Goal: Task Accomplishment & Management: Manage account settings

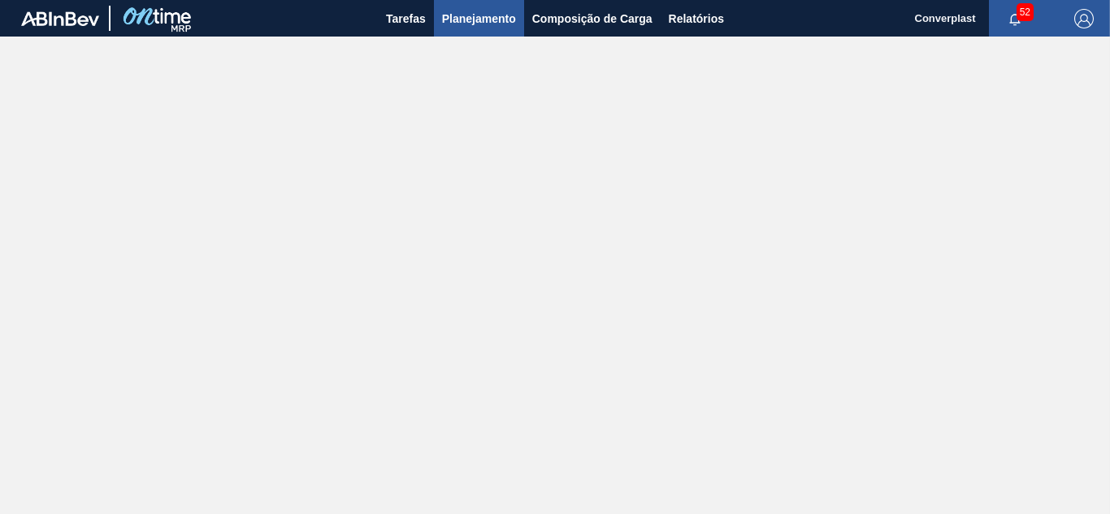
click at [494, 9] on span "Planejamento" at bounding box center [479, 19] width 74 height 20
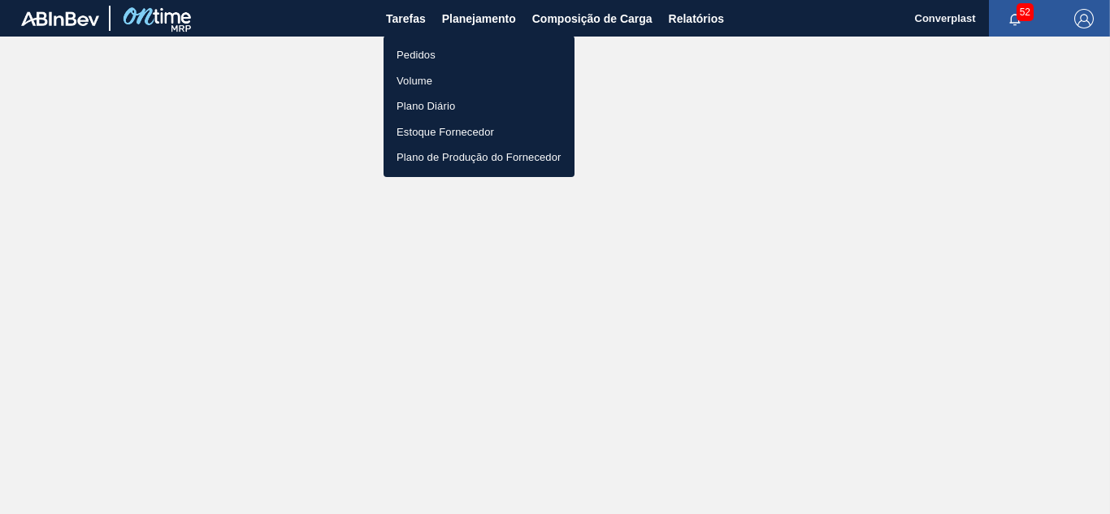
click at [479, 54] on li "Pedidos" at bounding box center [479, 55] width 191 height 26
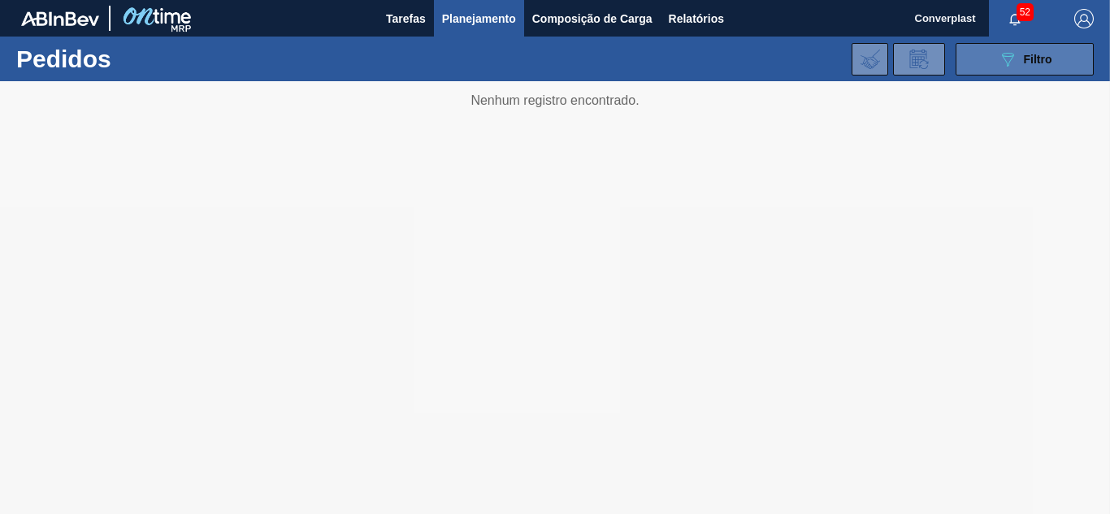
click at [1018, 62] on div "089F7B8B-B2A5-4AFE-B5C0-19BA573D28AC Filtro" at bounding box center [1025, 60] width 54 height 20
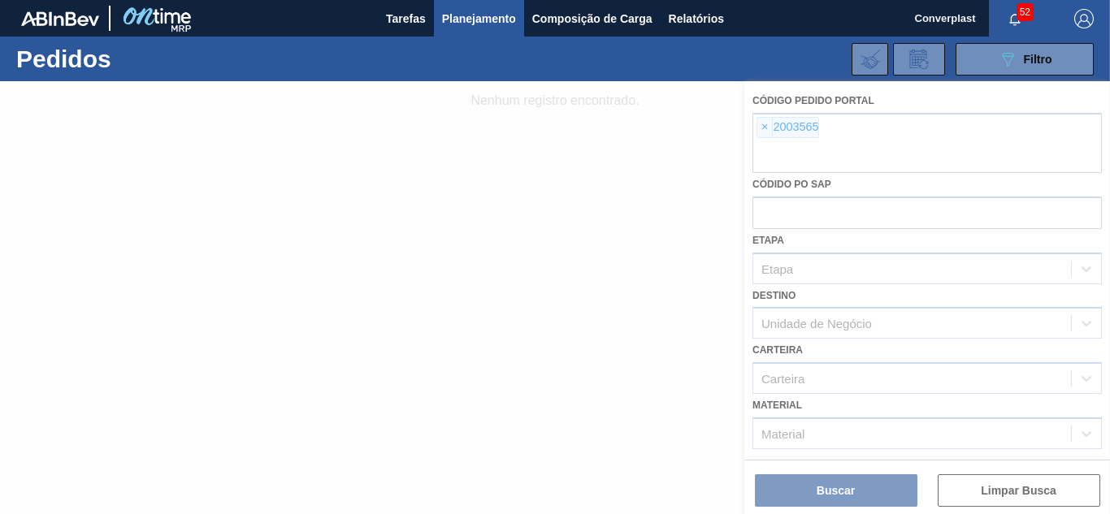
click at [762, 133] on div at bounding box center [555, 297] width 1110 height 433
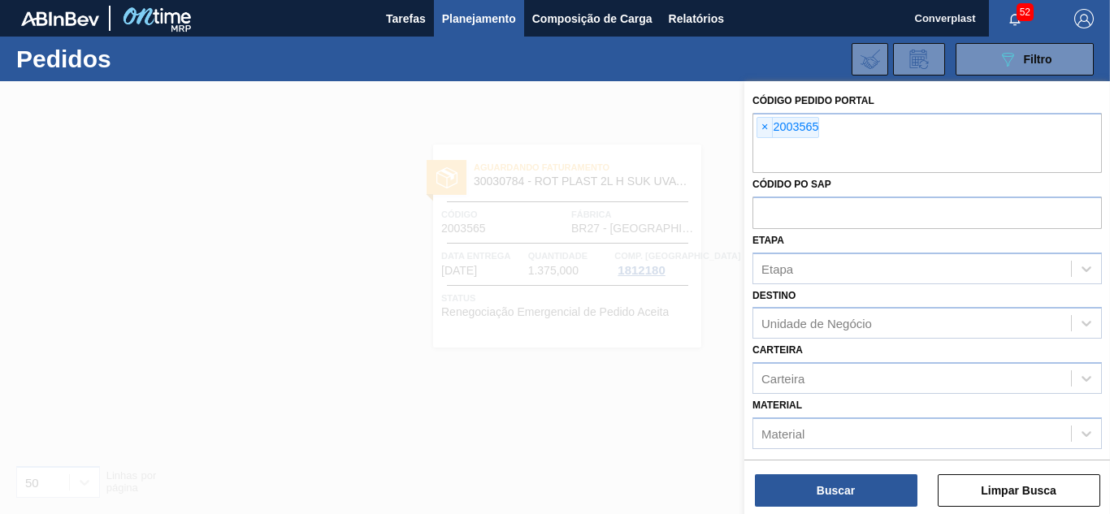
click at [762, 133] on span "×" at bounding box center [764, 128] width 15 height 20
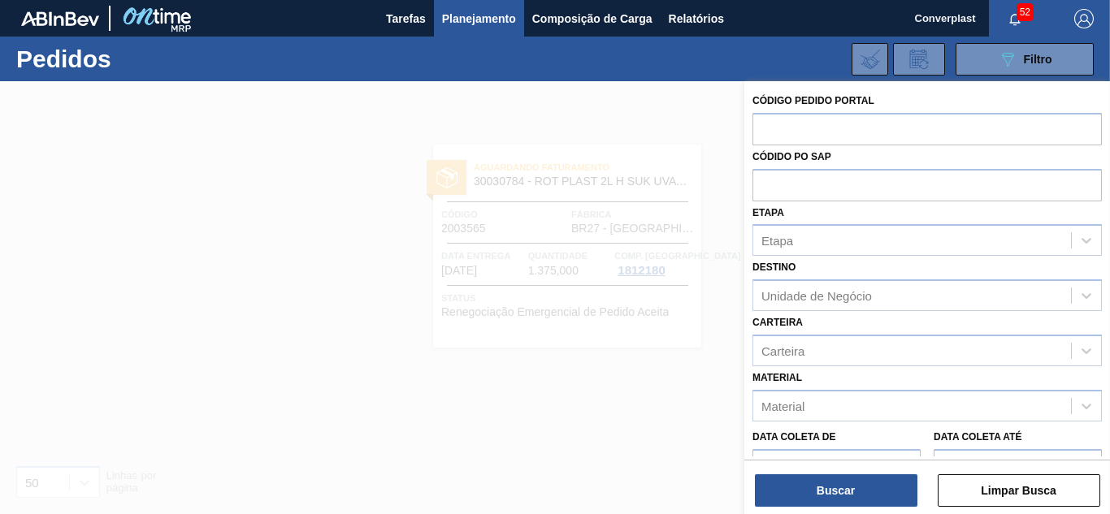
paste input "2018112"
type input "2018112"
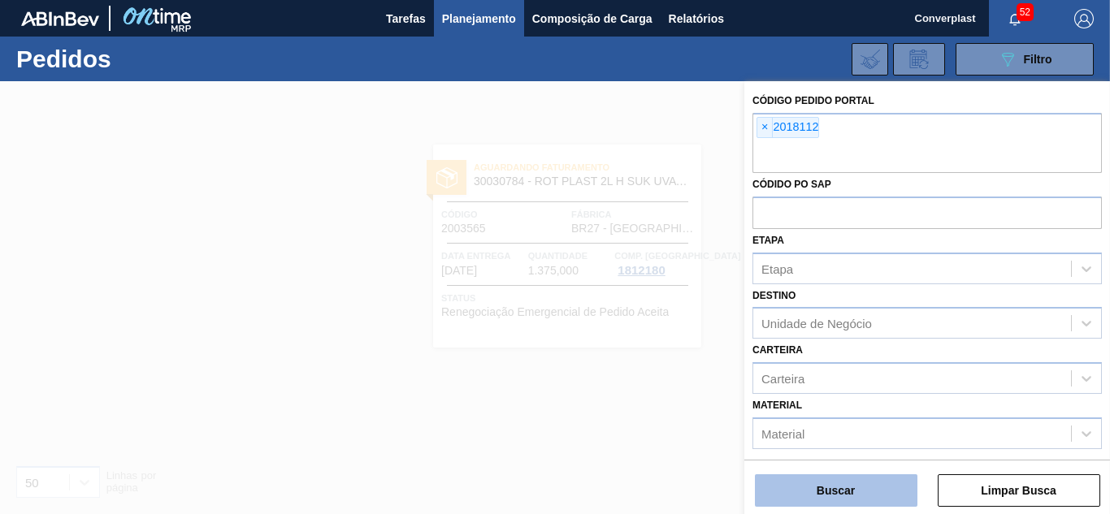
click at [816, 491] on button "Buscar" at bounding box center [836, 491] width 163 height 33
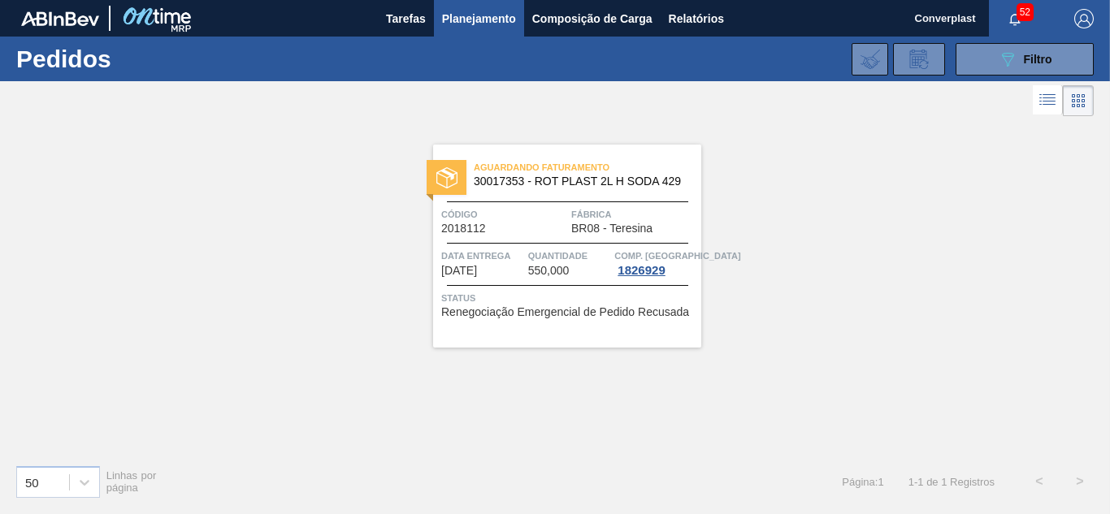
click at [595, 223] on span "BR08 - Teresina" at bounding box center [611, 229] width 81 height 12
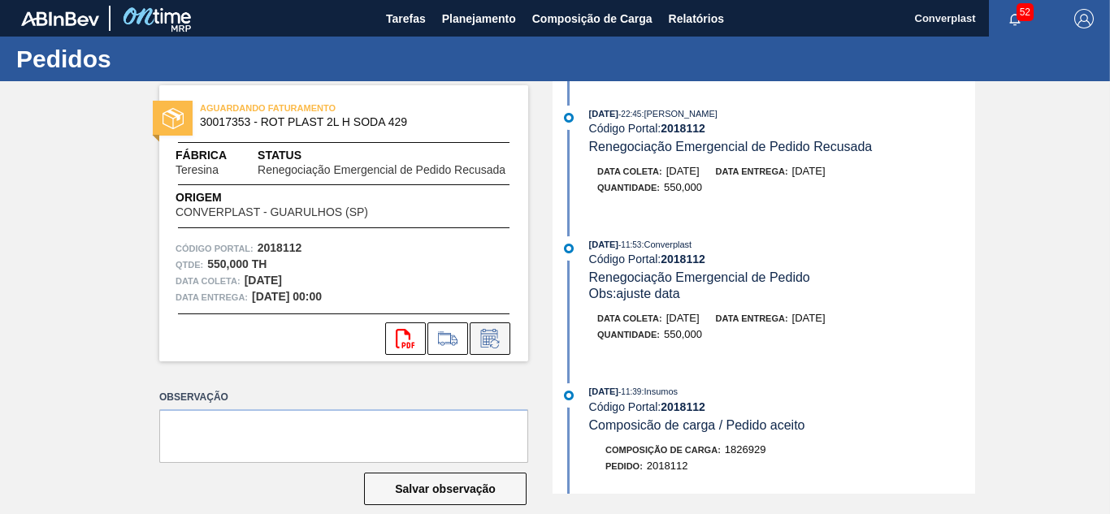
click at [495, 341] on icon at bounding box center [494, 344] width 9 height 9
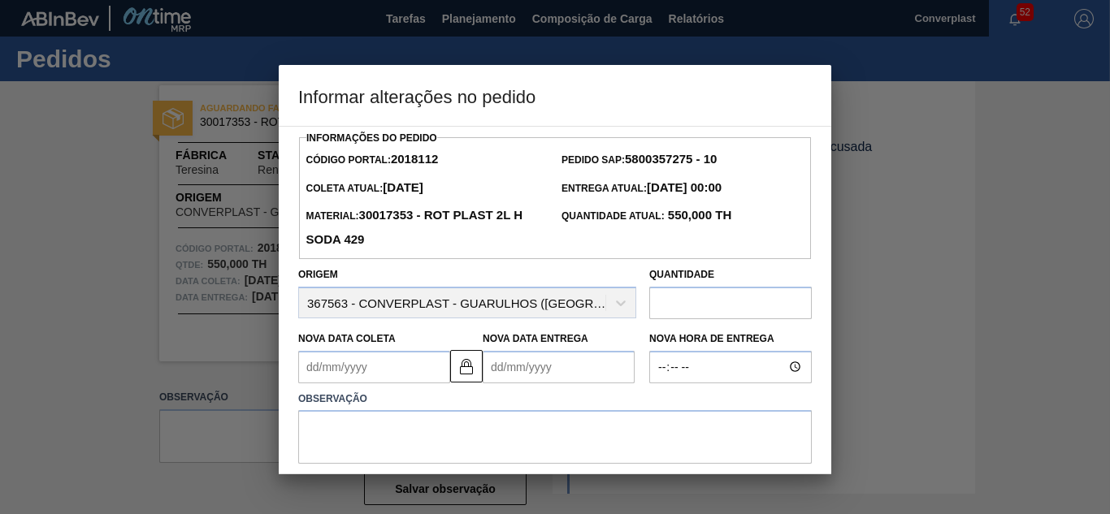
click at [406, 362] on Coleta2018112 "Nova Data Coleta" at bounding box center [374, 367] width 152 height 33
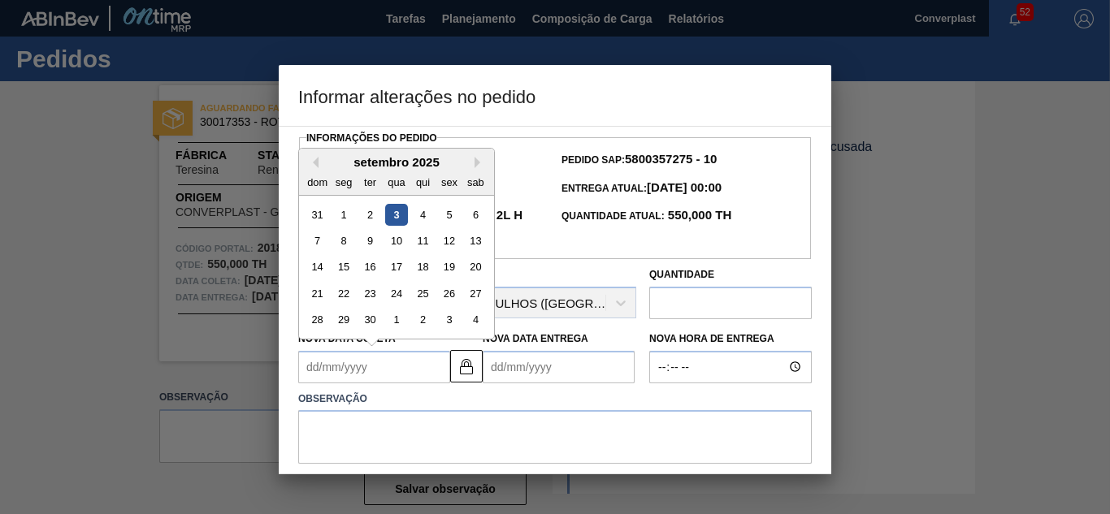
type Coleta2018112 "2"
type Entrega2018112 "[DATE]"
type Coleta2018112 "20"
type Entrega2018112 "[DATE]"
click at [469, 262] on div "20" at bounding box center [476, 267] width 22 height 22
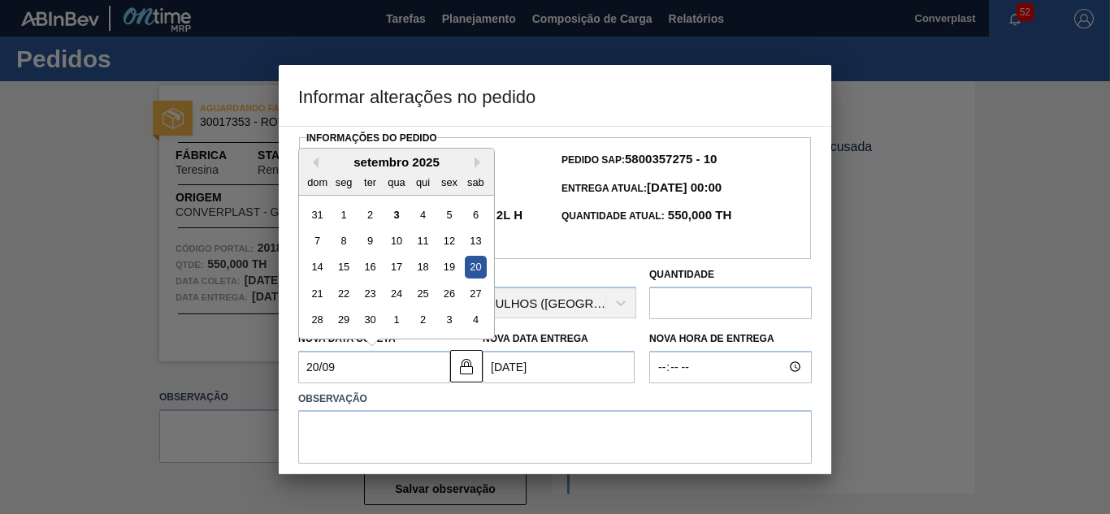
type Coleta2018112 "[DATE]"
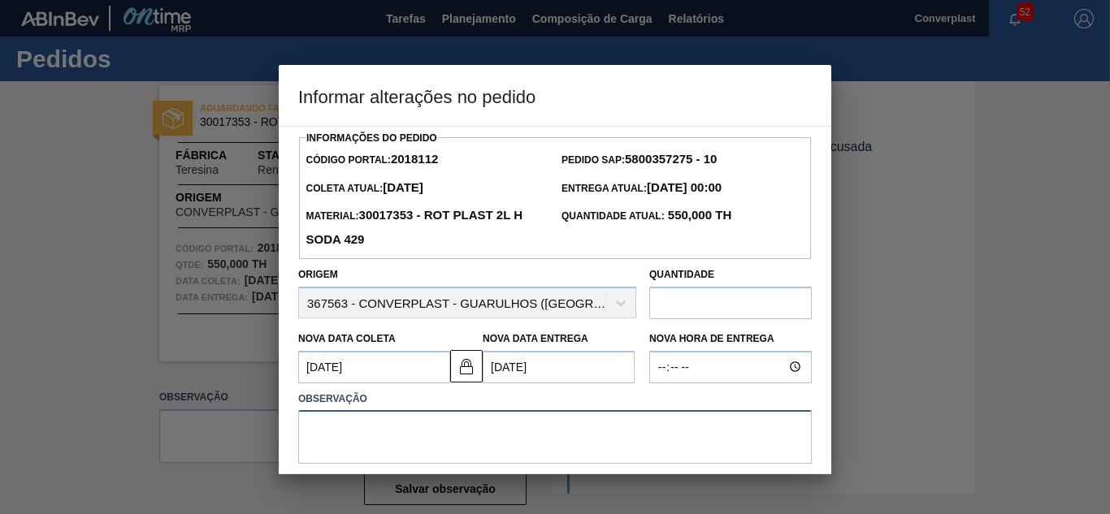
click at [472, 445] on textarea at bounding box center [555, 437] width 514 height 54
type textarea "ajuste data"
click at [467, 371] on img at bounding box center [467, 367] width 20 height 20
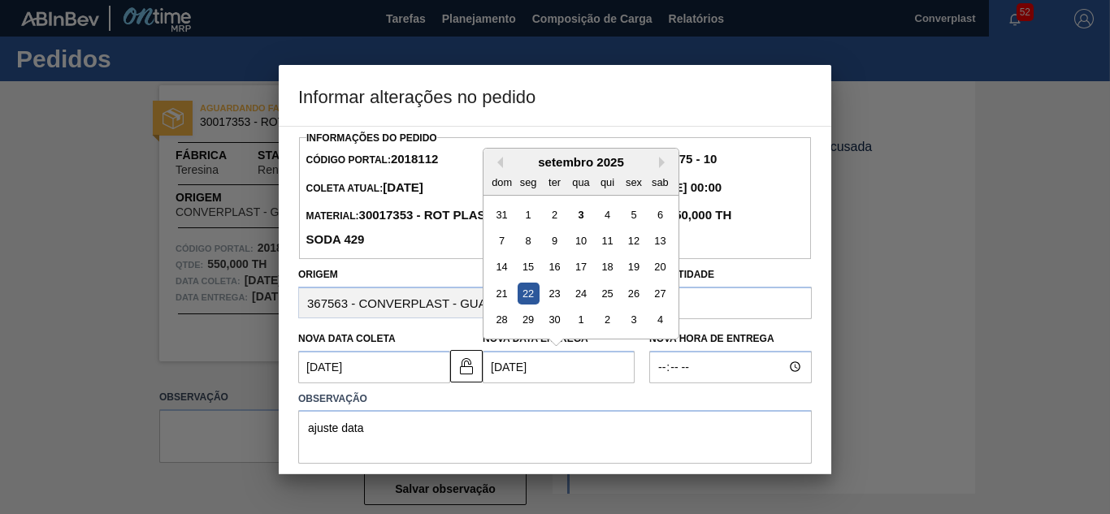
drag, startPoint x: 503, startPoint y: 371, endPoint x: 429, endPoint y: 372, distance: 74.0
click at [429, 372] on div "Nova Data Coleta [DATE] Nova Data Entrega [DATE] Previous Month Next Month [DAT…" at bounding box center [467, 353] width 351 height 60
type Entrega2018112 "[DATE]"
click at [793, 271] on div "Quantidade" at bounding box center [730, 291] width 163 height 56
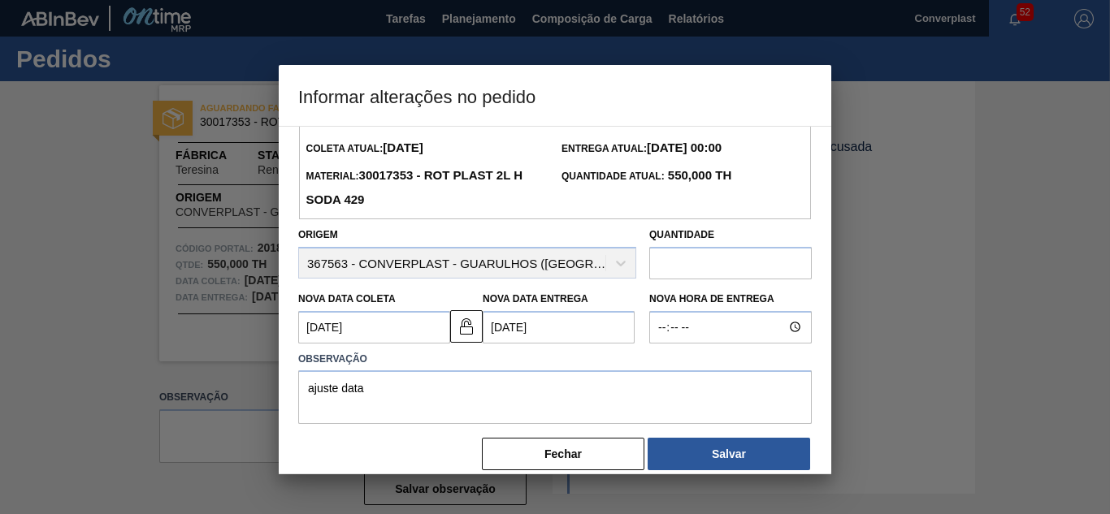
scroll to position [61, 0]
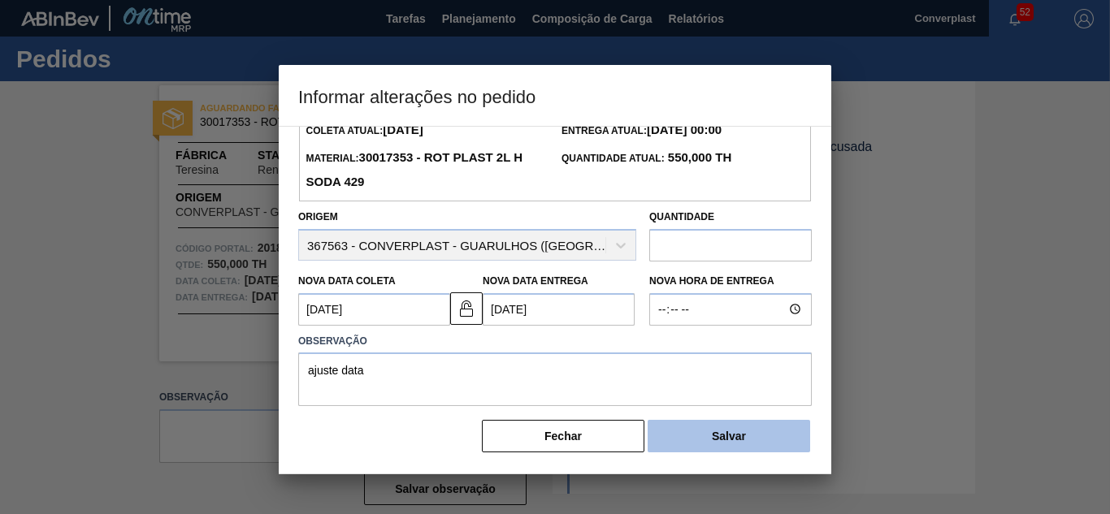
click at [717, 439] on button "Salvar" at bounding box center [729, 436] width 163 height 33
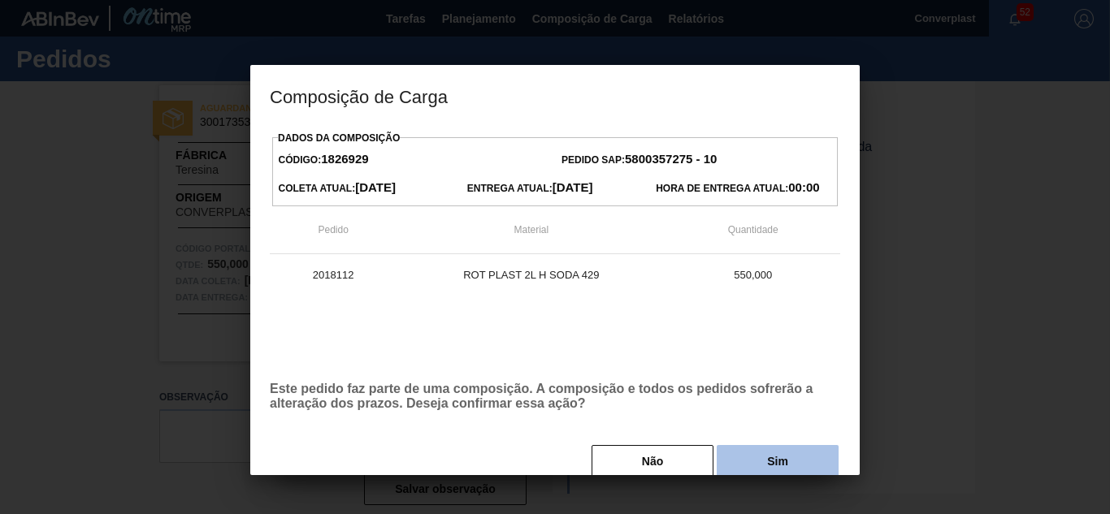
click at [758, 462] on button "Sim" at bounding box center [778, 461] width 122 height 33
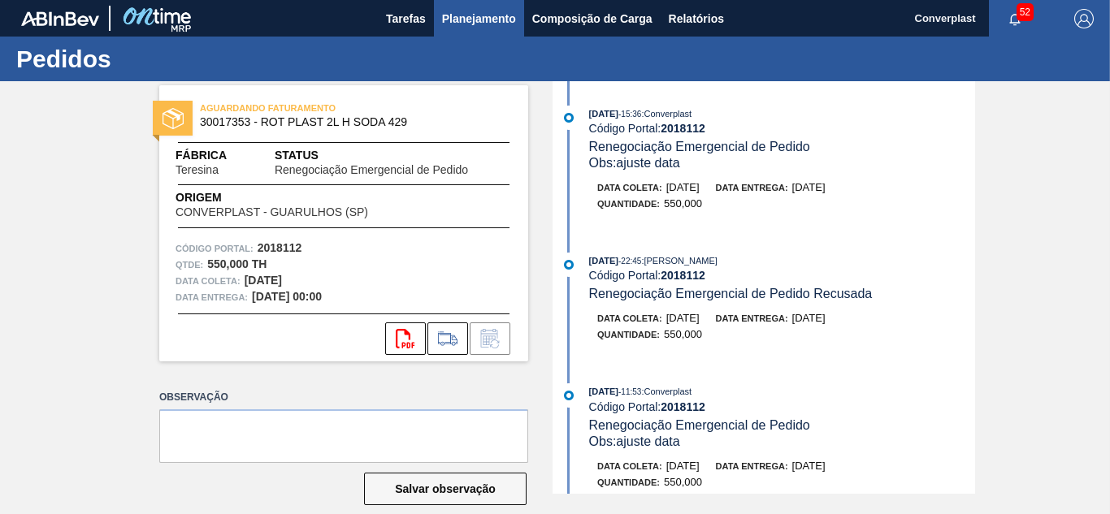
click at [463, 15] on span "Planejamento" at bounding box center [479, 19] width 74 height 20
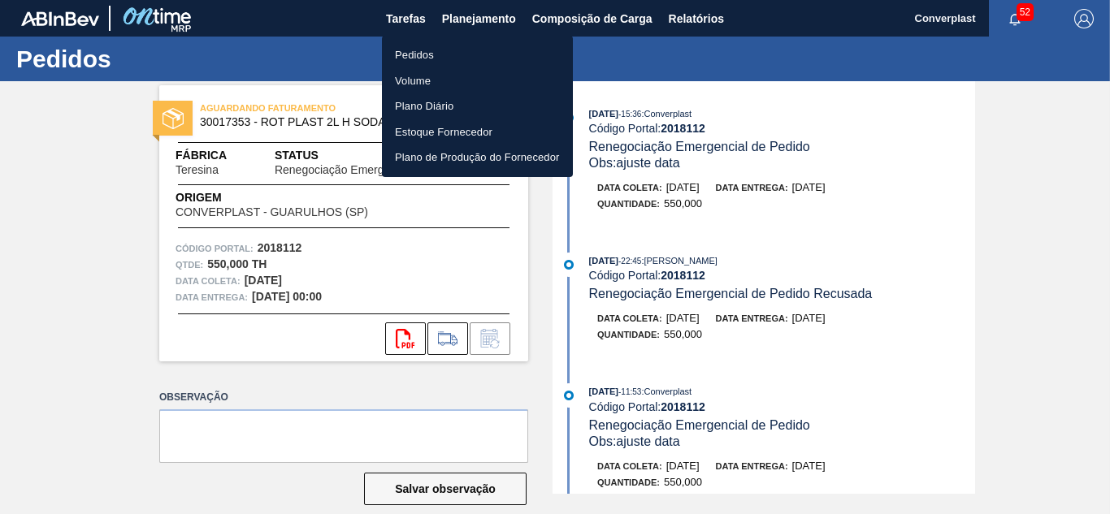
click at [449, 53] on li "Pedidos" at bounding box center [477, 55] width 191 height 26
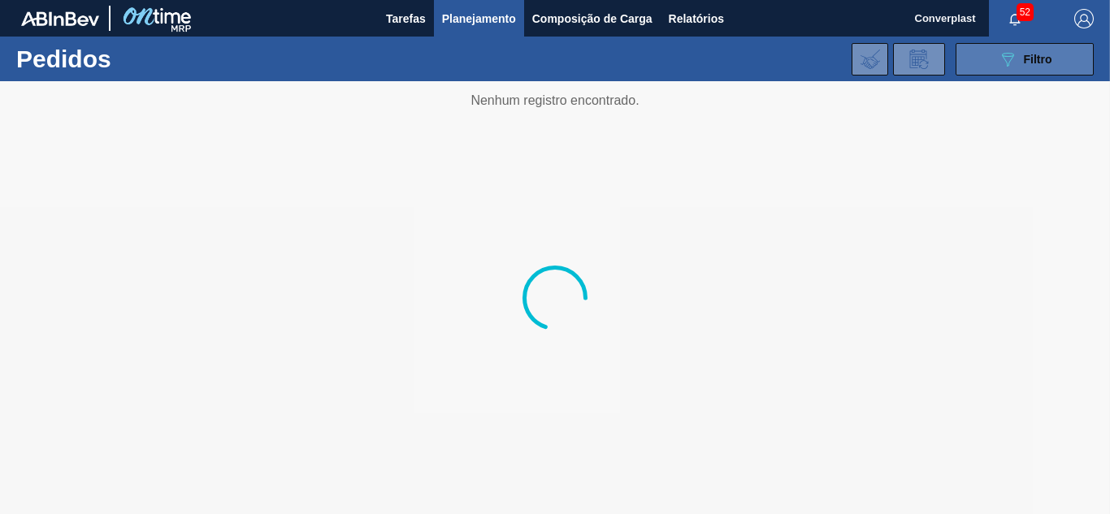
click at [1030, 59] on span "Filtro" at bounding box center [1038, 59] width 28 height 13
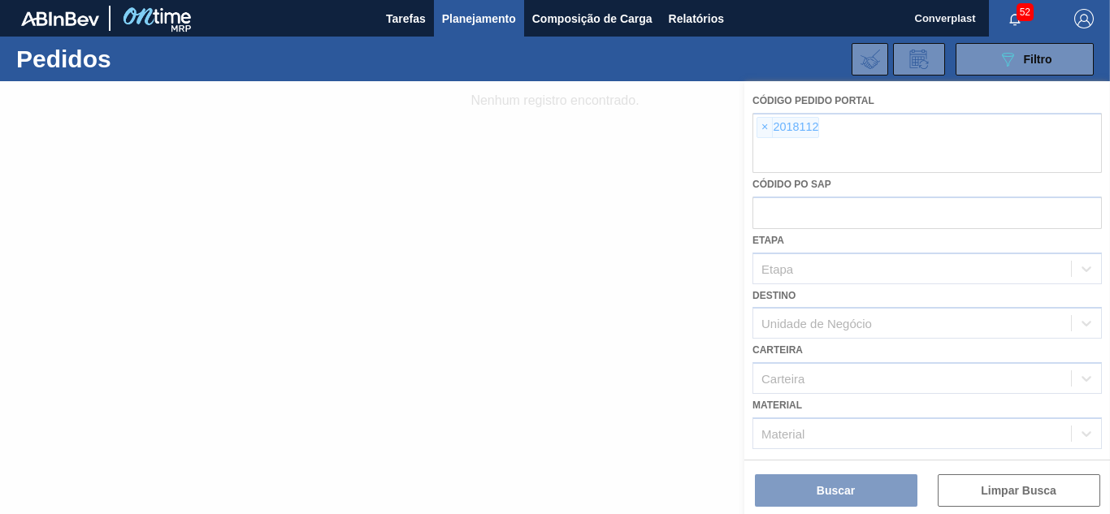
click at [763, 125] on div at bounding box center [555, 297] width 1110 height 433
click at [764, 131] on div at bounding box center [555, 297] width 1110 height 433
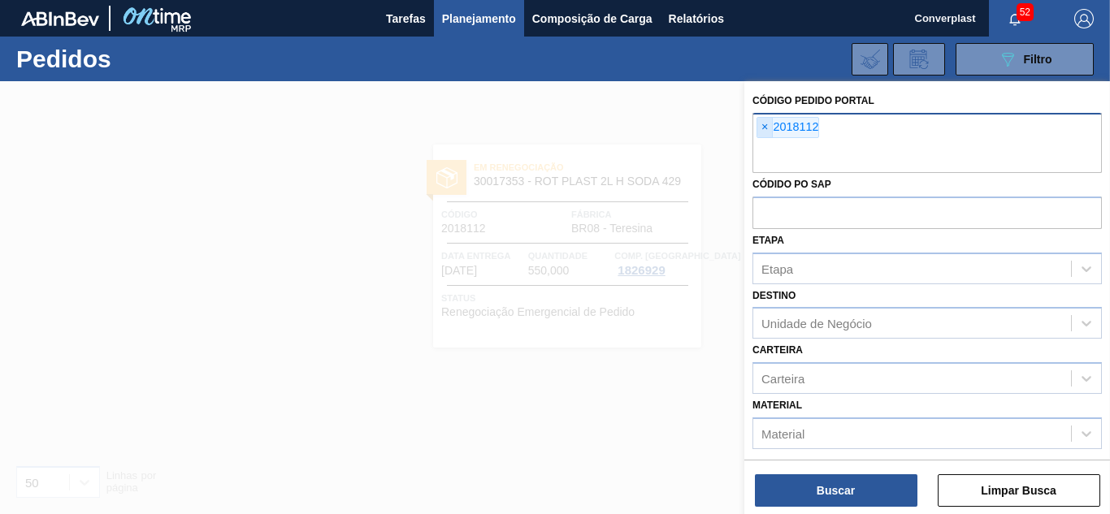
click at [765, 131] on span "×" at bounding box center [764, 128] width 15 height 20
paste input "1992000"
type input "1992000"
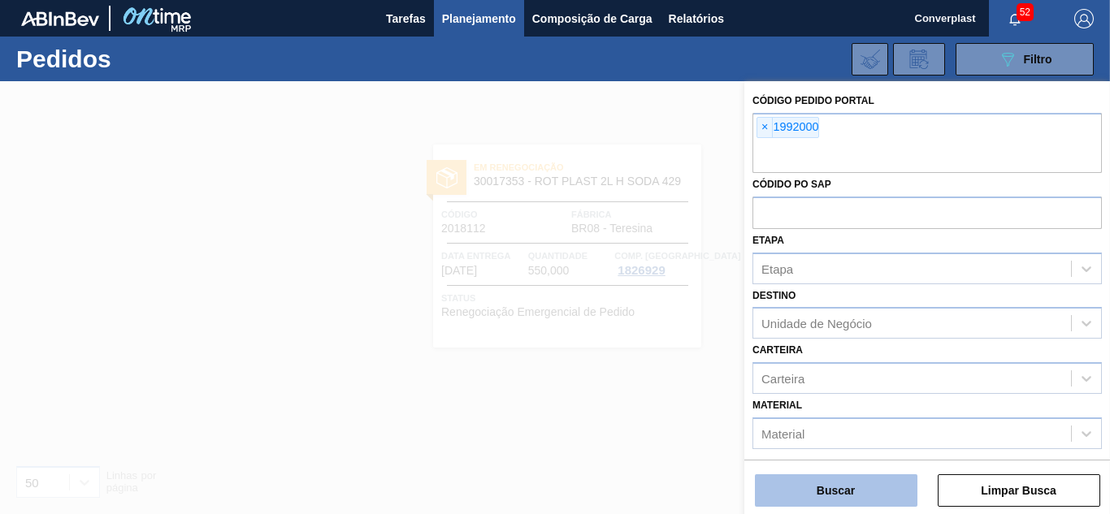
click at [829, 487] on button "Buscar" at bounding box center [836, 491] width 163 height 33
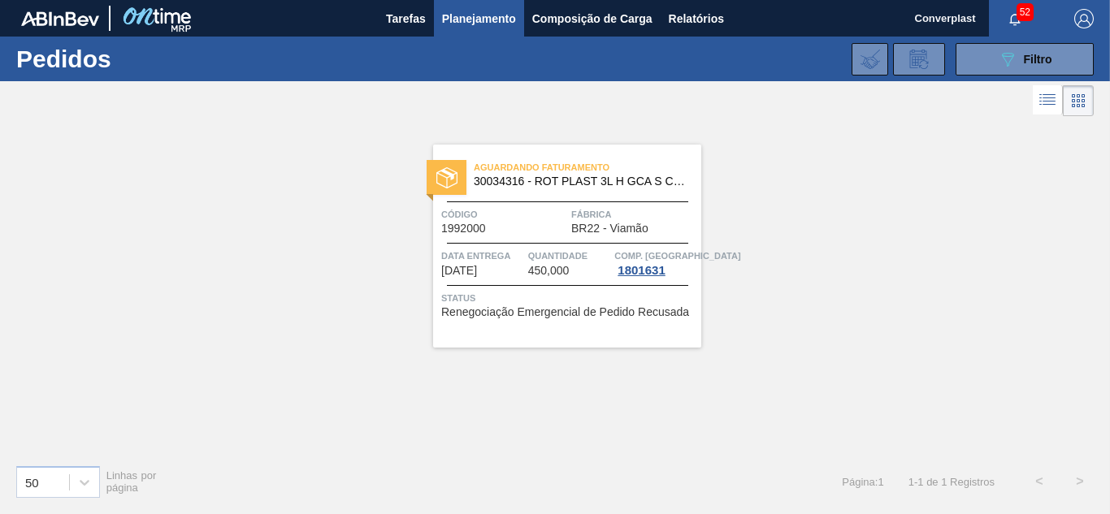
click at [623, 234] on span "BR22 - Viamão" at bounding box center [609, 229] width 77 height 12
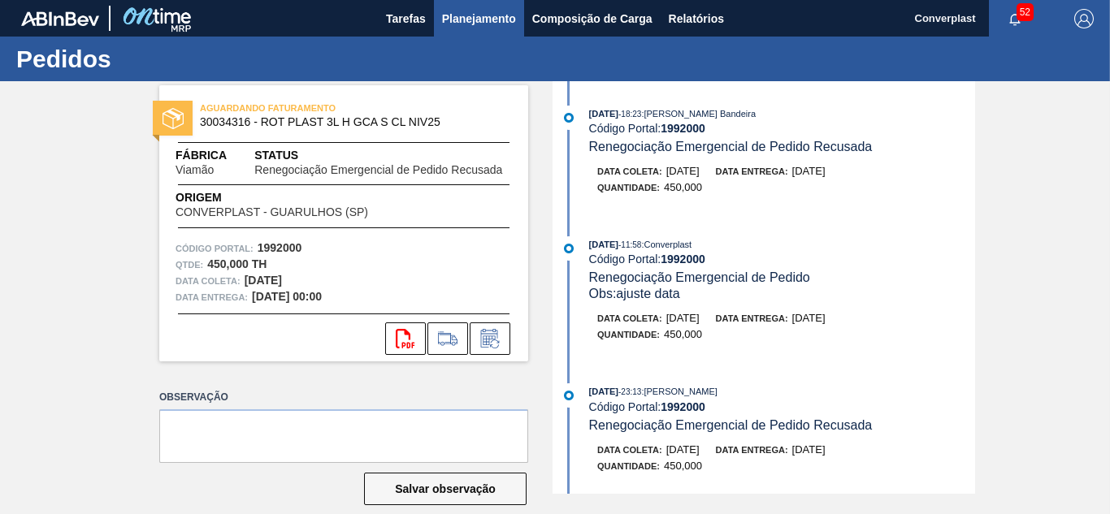
click at [496, 27] on span "Planejamento" at bounding box center [479, 19] width 74 height 20
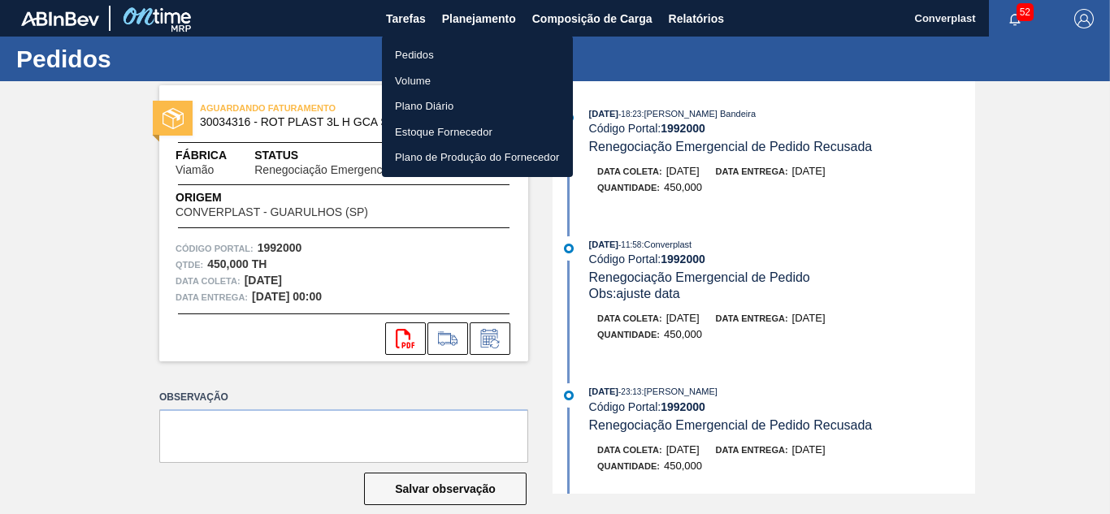
click at [480, 56] on li "Pedidos" at bounding box center [477, 55] width 191 height 26
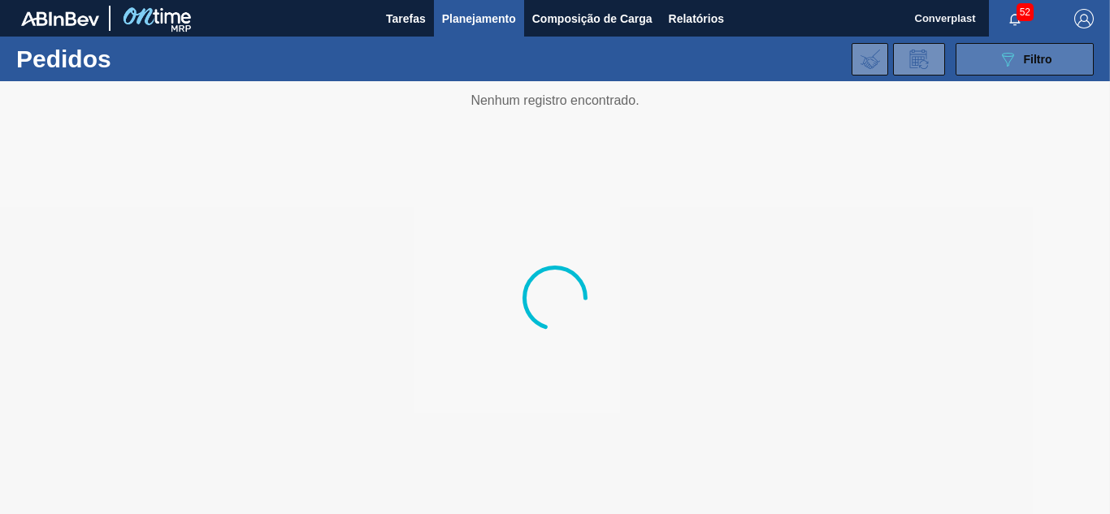
click at [1017, 54] on icon "089F7B8B-B2A5-4AFE-B5C0-19BA573D28AC" at bounding box center [1008, 60] width 20 height 20
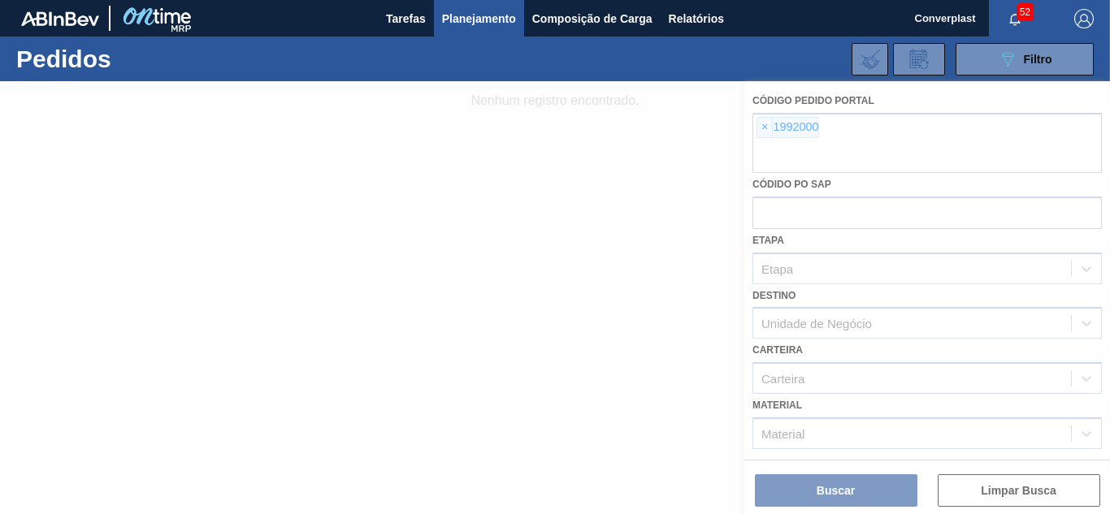
click at [745, 130] on div at bounding box center [555, 297] width 1110 height 433
click at [762, 130] on div at bounding box center [555, 297] width 1110 height 433
click at [766, 135] on div at bounding box center [555, 297] width 1110 height 433
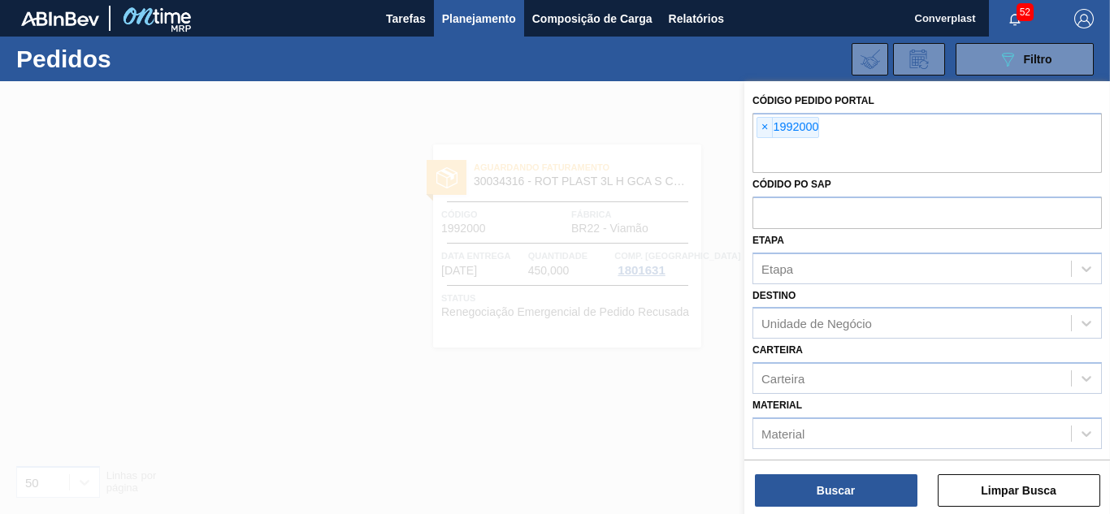
click at [766, 132] on span "×" at bounding box center [764, 128] width 15 height 20
paste input "2008437"
type input "2008437"
click at [810, 489] on button "Buscar" at bounding box center [836, 491] width 163 height 33
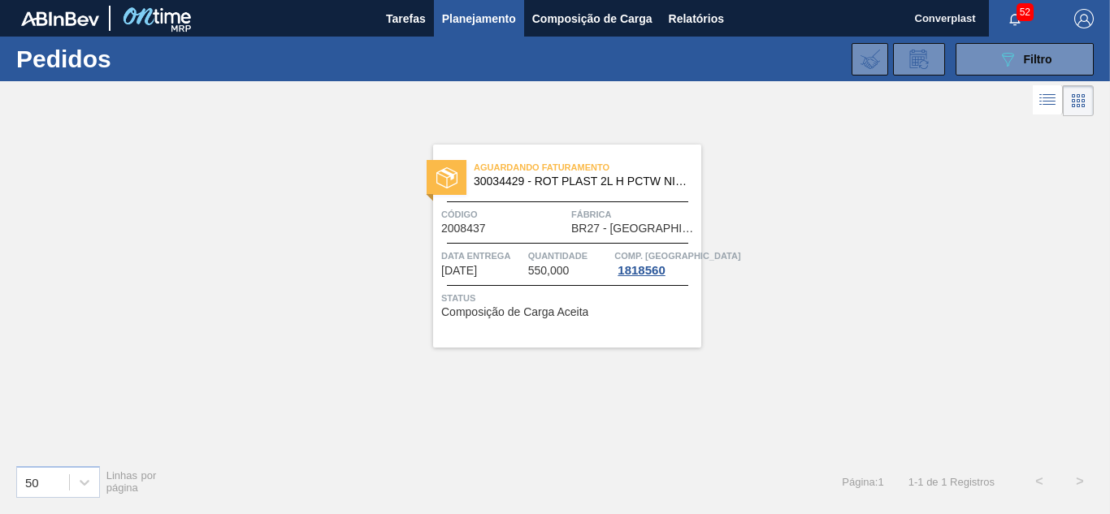
click at [603, 193] on div "Aguardando Faturamento 30034429 - ROT PLAST 2L H PCTW NIV25" at bounding box center [567, 175] width 268 height 37
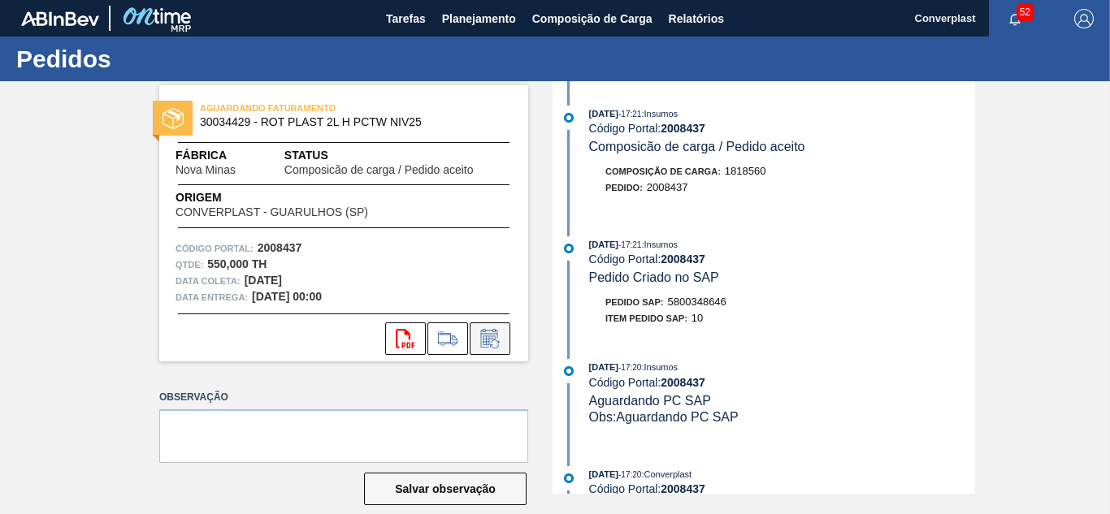
click at [490, 341] on icon at bounding box center [490, 339] width 26 height 20
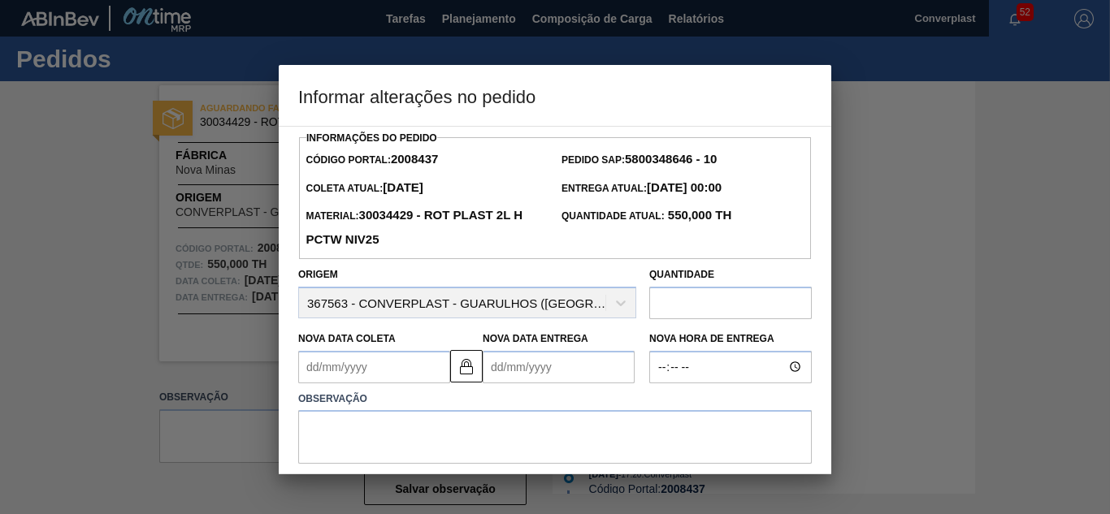
click at [510, 374] on Entrega2008437 "Nova Data Entrega" at bounding box center [559, 367] width 152 height 33
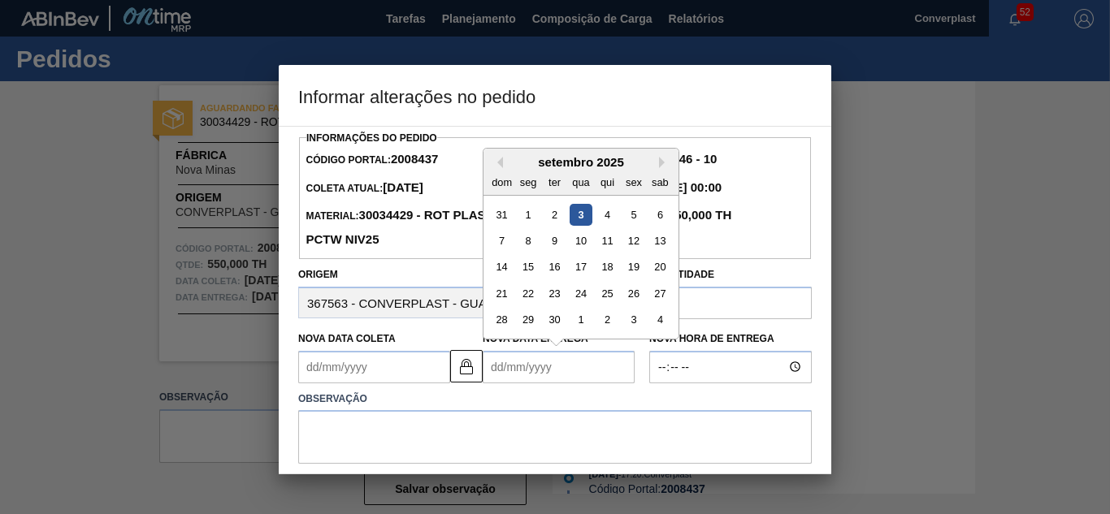
type Coleta2008437 "[DATE]"
type Entrega2008437 "2"
type Coleta2008437 "[DATE]"
click at [655, 272] on div "20" at bounding box center [660, 267] width 22 height 22
type Entrega2008437 "[DATE]"
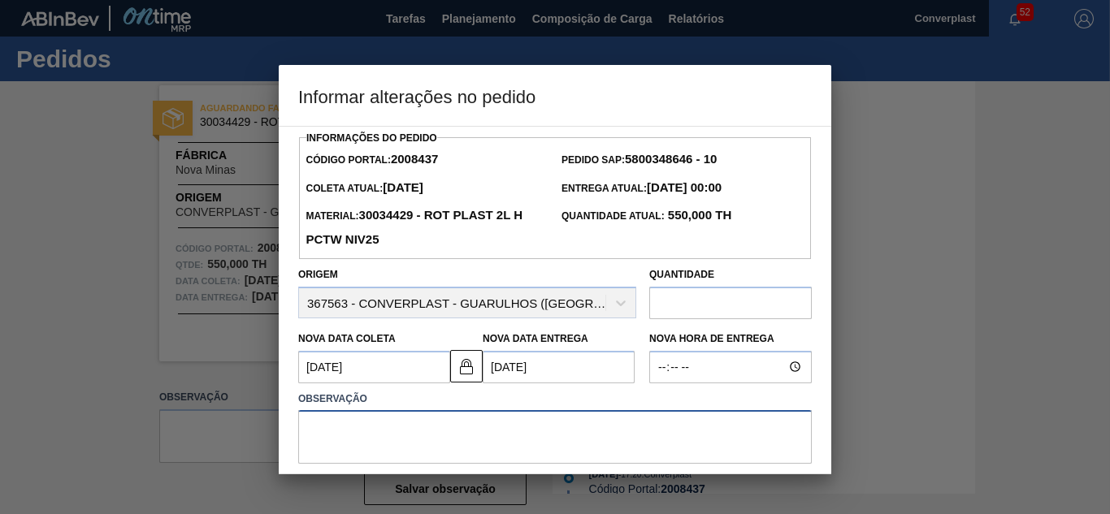
click at [551, 436] on textarea at bounding box center [555, 437] width 514 height 54
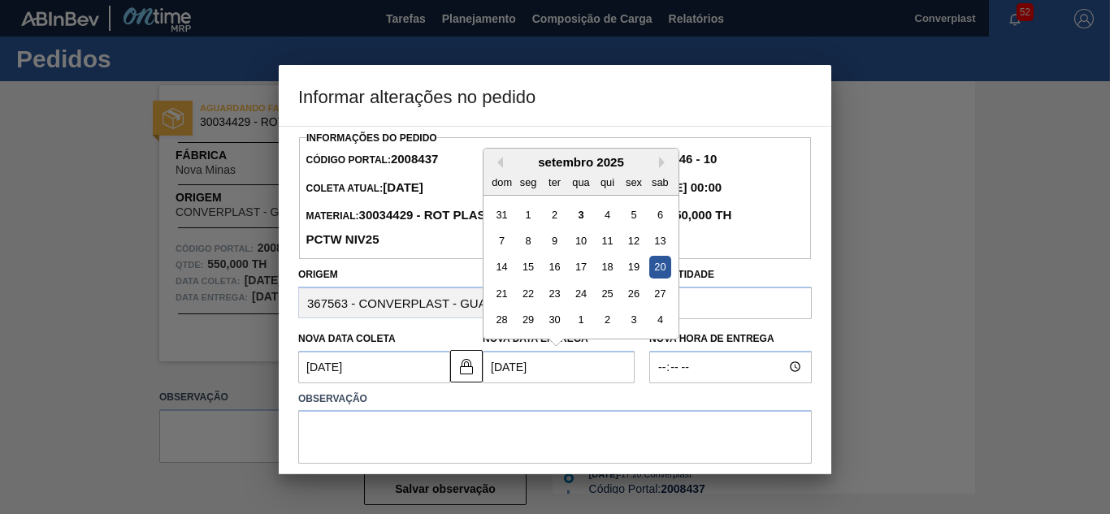
drag, startPoint x: 499, startPoint y: 370, endPoint x: 440, endPoint y: 371, distance: 58.5
click at [440, 371] on div "Nova Data Coleta [DATE] Nova Data Entrega [DATE] Previous Month Next Month [DAT…" at bounding box center [467, 353] width 351 height 60
drag, startPoint x: 501, startPoint y: 376, endPoint x: 465, endPoint y: 376, distance: 35.8
click at [465, 376] on div "Nova Data Coleta [DATE] Nova Data Entrega [DATE] Previous Month Next Month [DAT…" at bounding box center [467, 353] width 351 height 60
type Coleta2008437 "[DATE]"
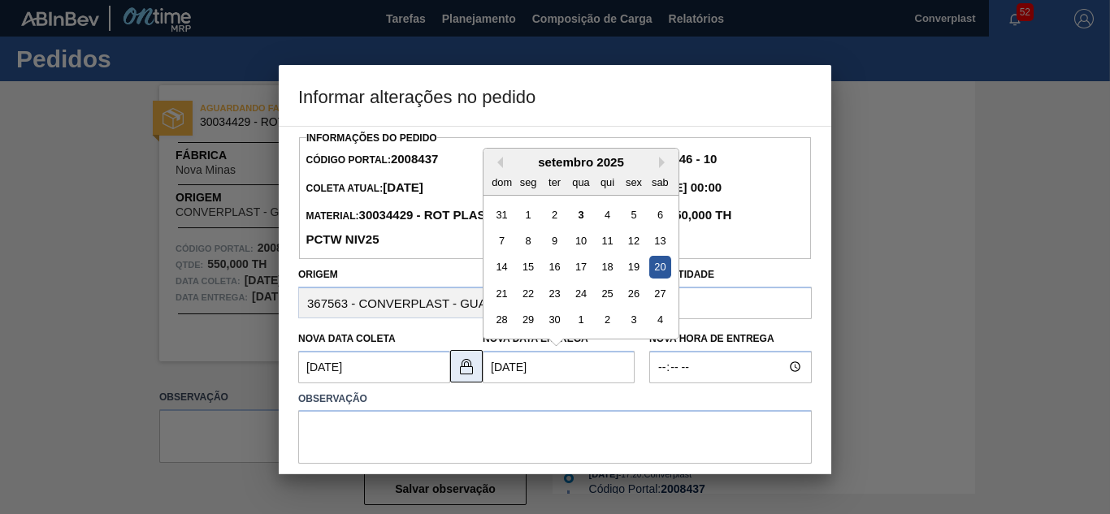
type Entrega2008437 "[DATE]"
type Coleta2008437 "[DATE]"
type Entrega2008437 "[DATE]"
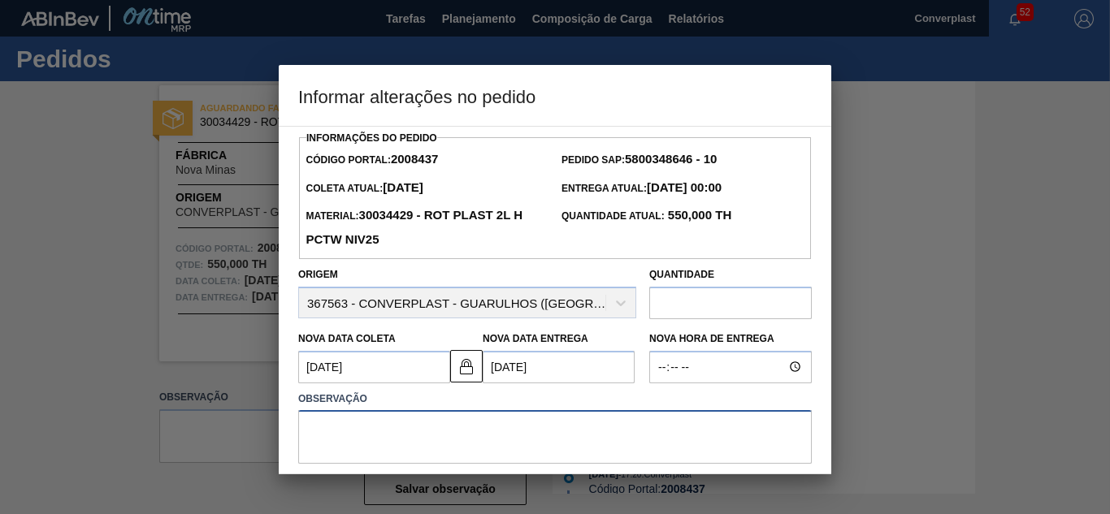
click at [436, 421] on textarea at bounding box center [555, 437] width 514 height 54
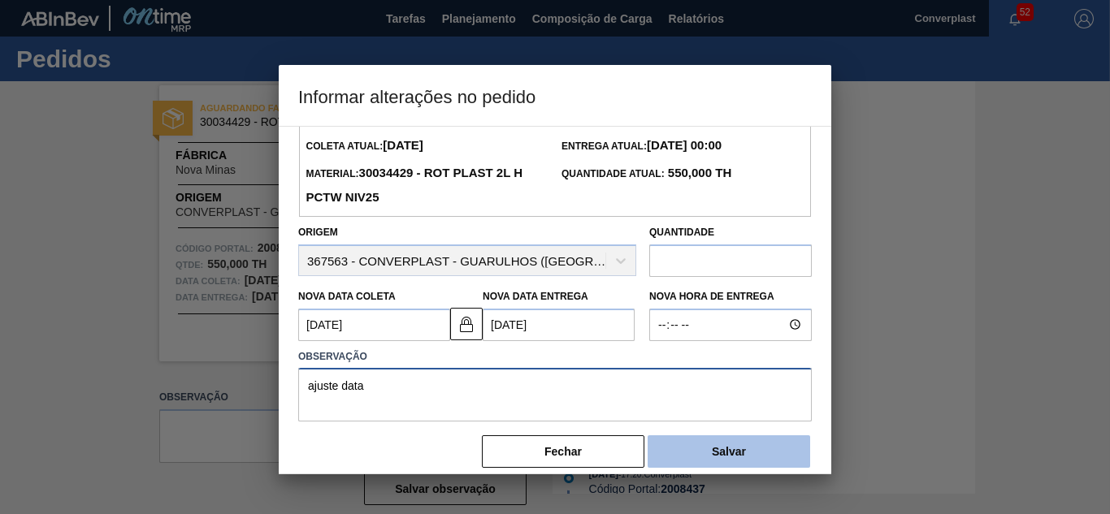
scroll to position [61, 0]
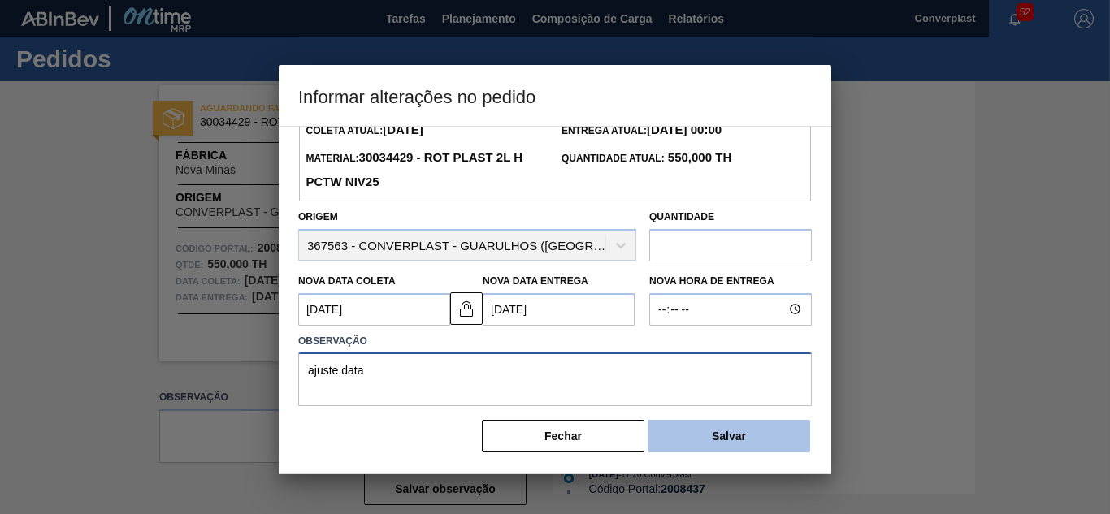
type textarea "ajuste data"
click at [734, 444] on button "Salvar" at bounding box center [729, 436] width 163 height 33
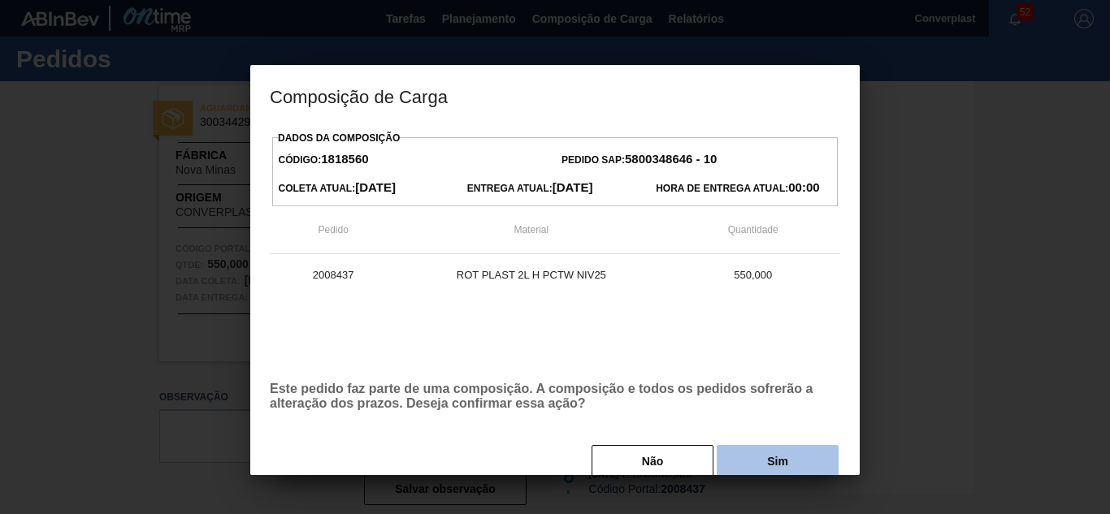
click at [742, 454] on button "Sim" at bounding box center [778, 461] width 122 height 33
